Goal: Information Seeking & Learning: Learn about a topic

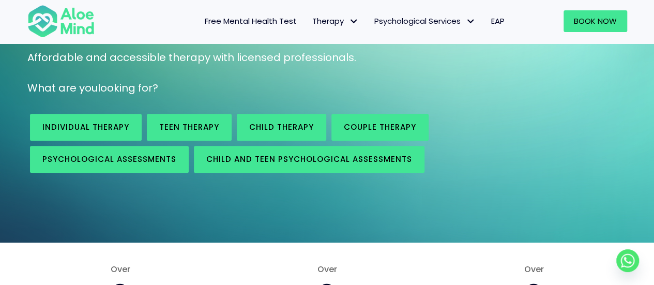
scroll to position [145, 0]
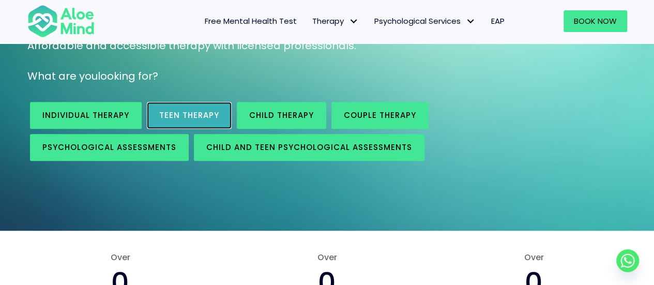
click at [204, 121] on link "Teen Therapy" at bounding box center [189, 115] width 85 height 27
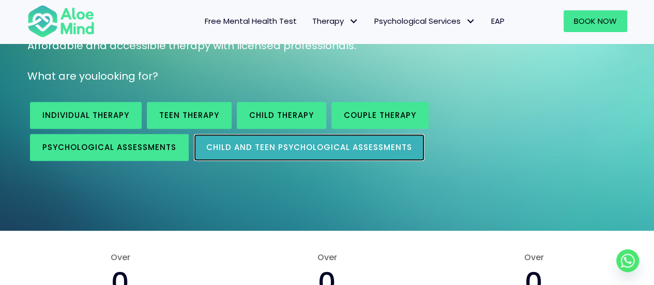
click at [326, 155] on link "Child and Teen Psychological assessments" at bounding box center [309, 147] width 231 height 27
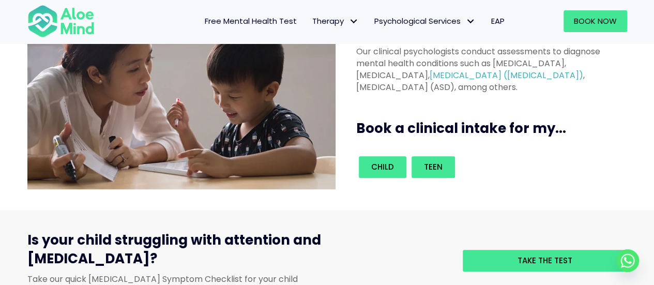
scroll to position [161, 0]
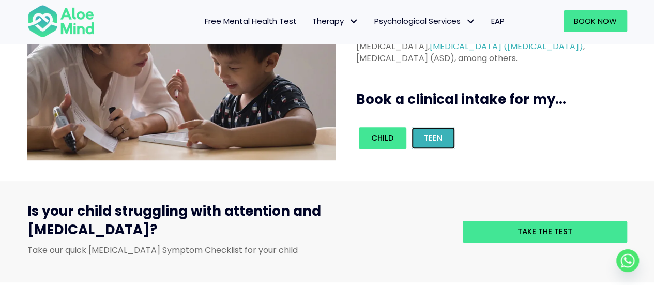
click at [425, 136] on span "Teen" at bounding box center [433, 137] width 19 height 11
